Goal: Transaction & Acquisition: Purchase product/service

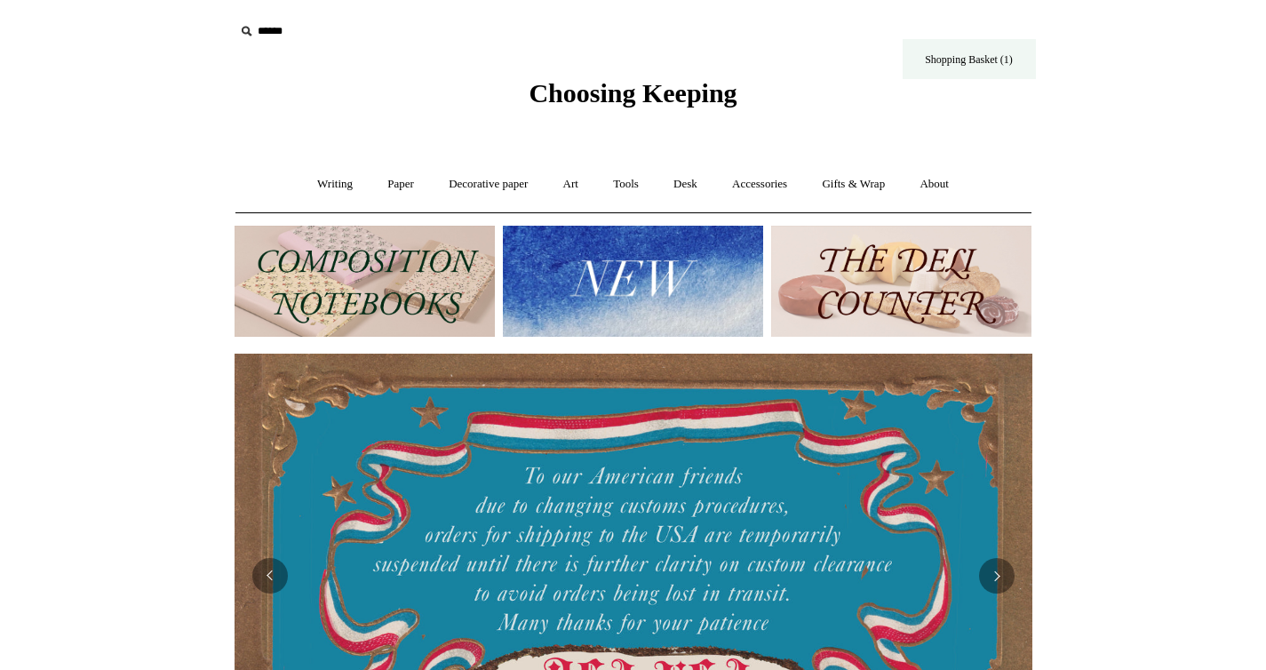
click at [991, 68] on link "Shopping Basket (1)" at bounding box center [969, 59] width 133 height 40
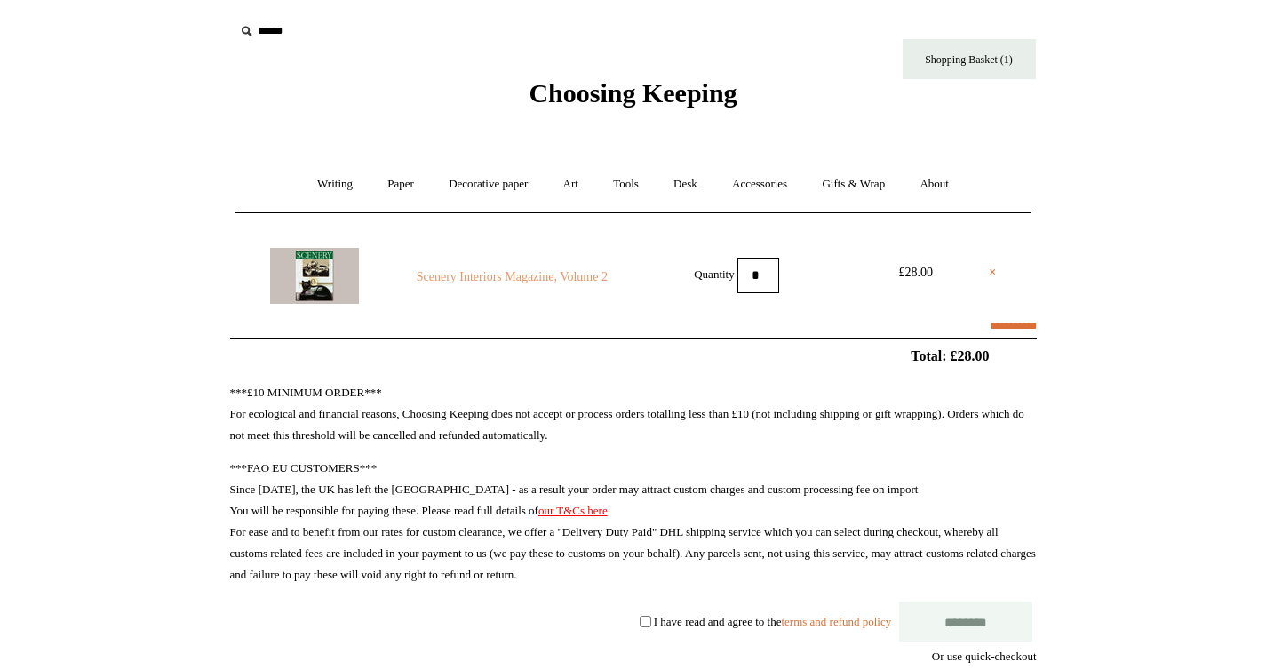
click at [529, 285] on link "Scenery Interiors Magazine, Volume 2" at bounding box center [512, 277] width 242 height 21
